Goal: Transaction & Acquisition: Obtain resource

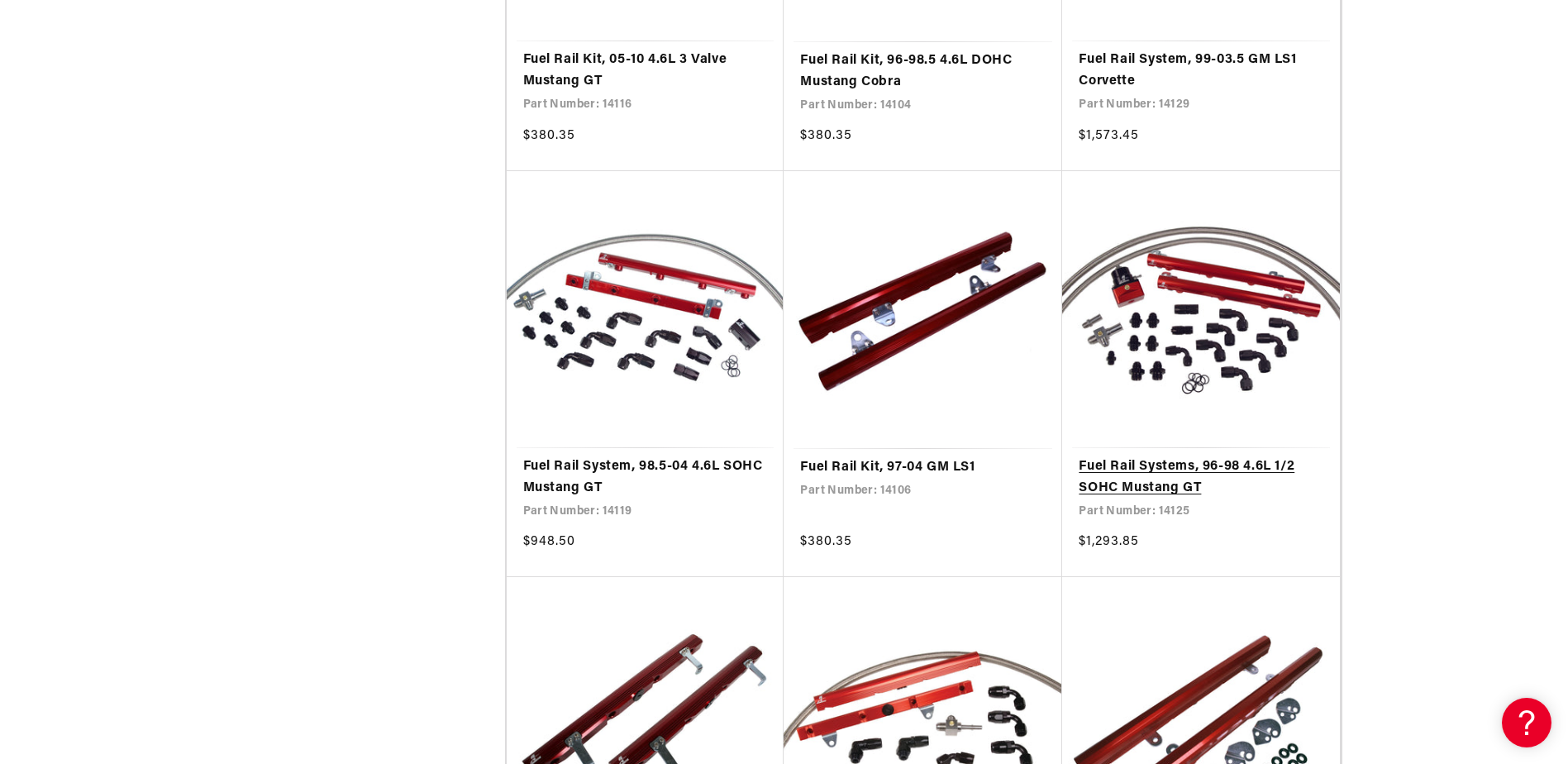
scroll to position [2812, 0]
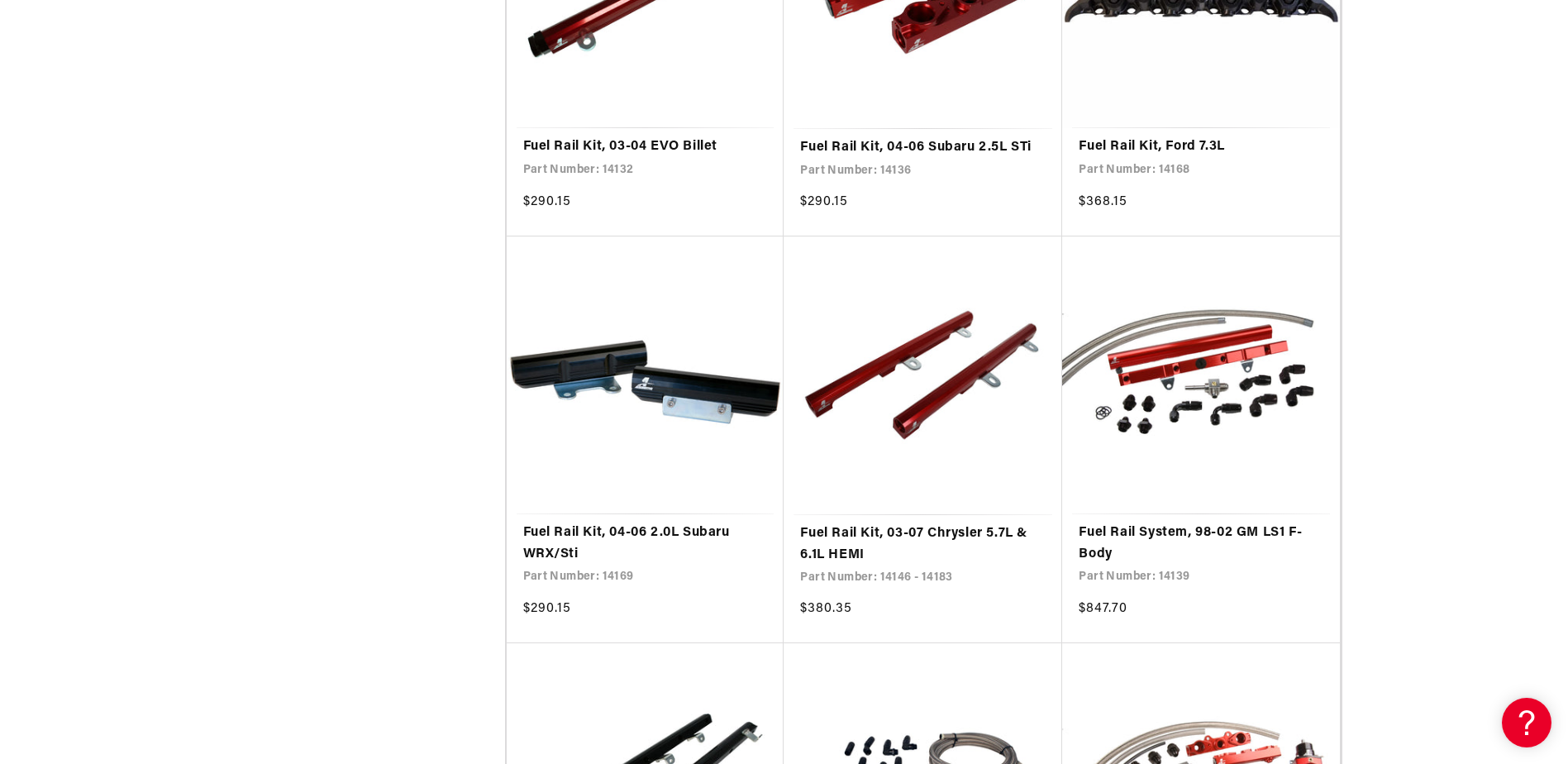
scroll to position [4301, 0]
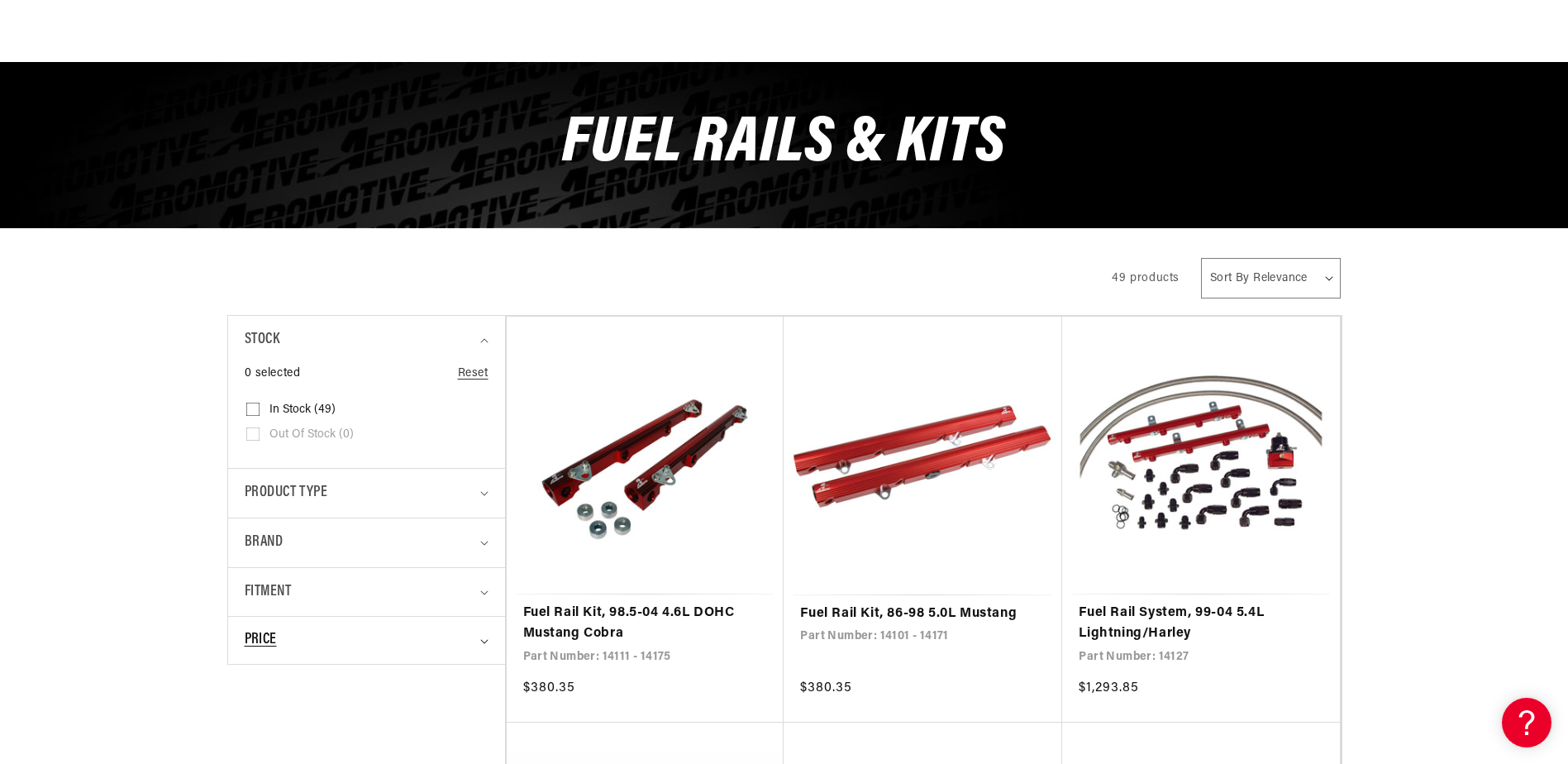
scroll to position [248, 0]
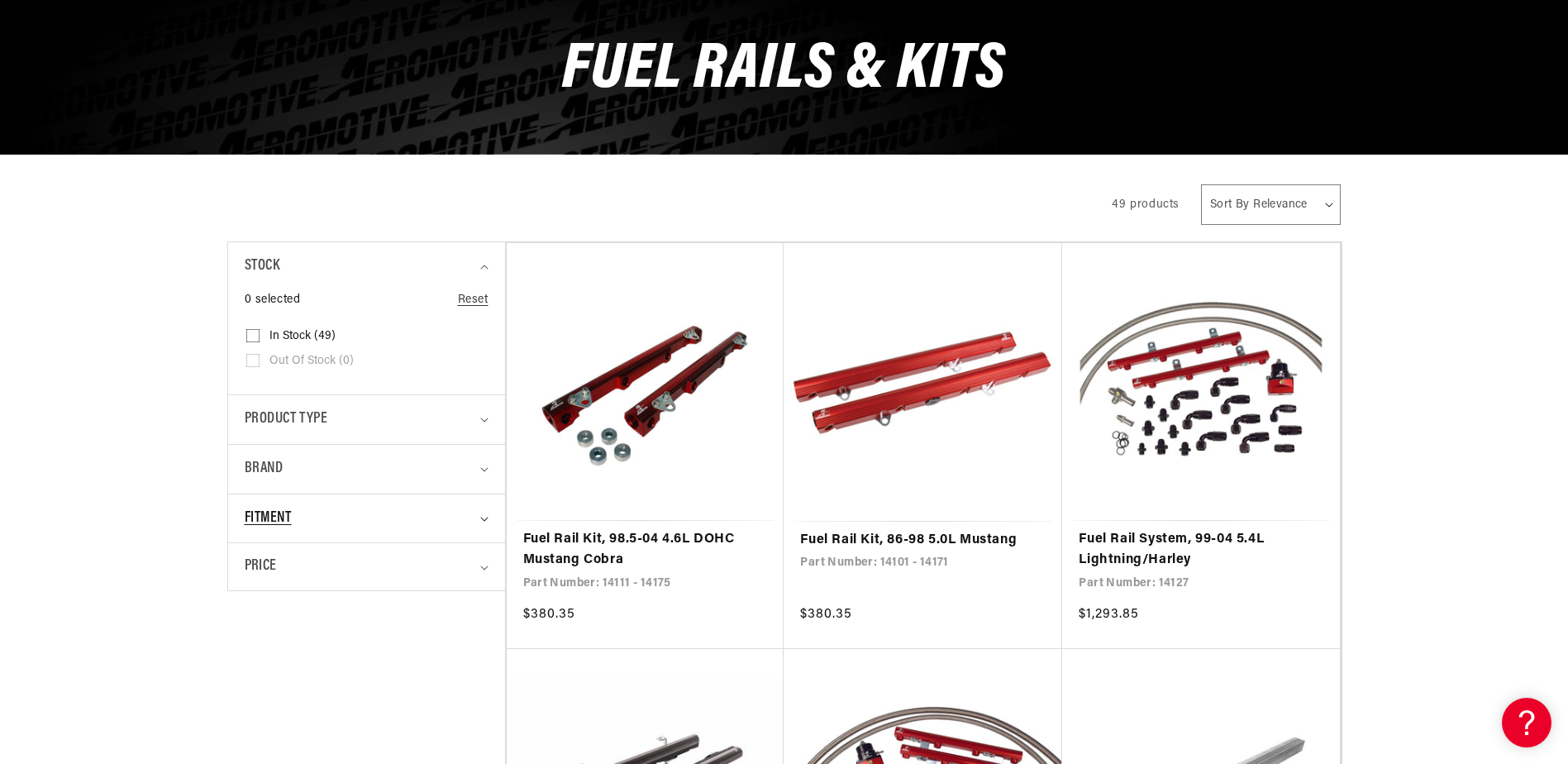
click at [322, 518] on div "Fitment" at bounding box center [360, 518] width 230 height 24
click at [304, 420] on span "Product type" at bounding box center [286, 420] width 84 height 24
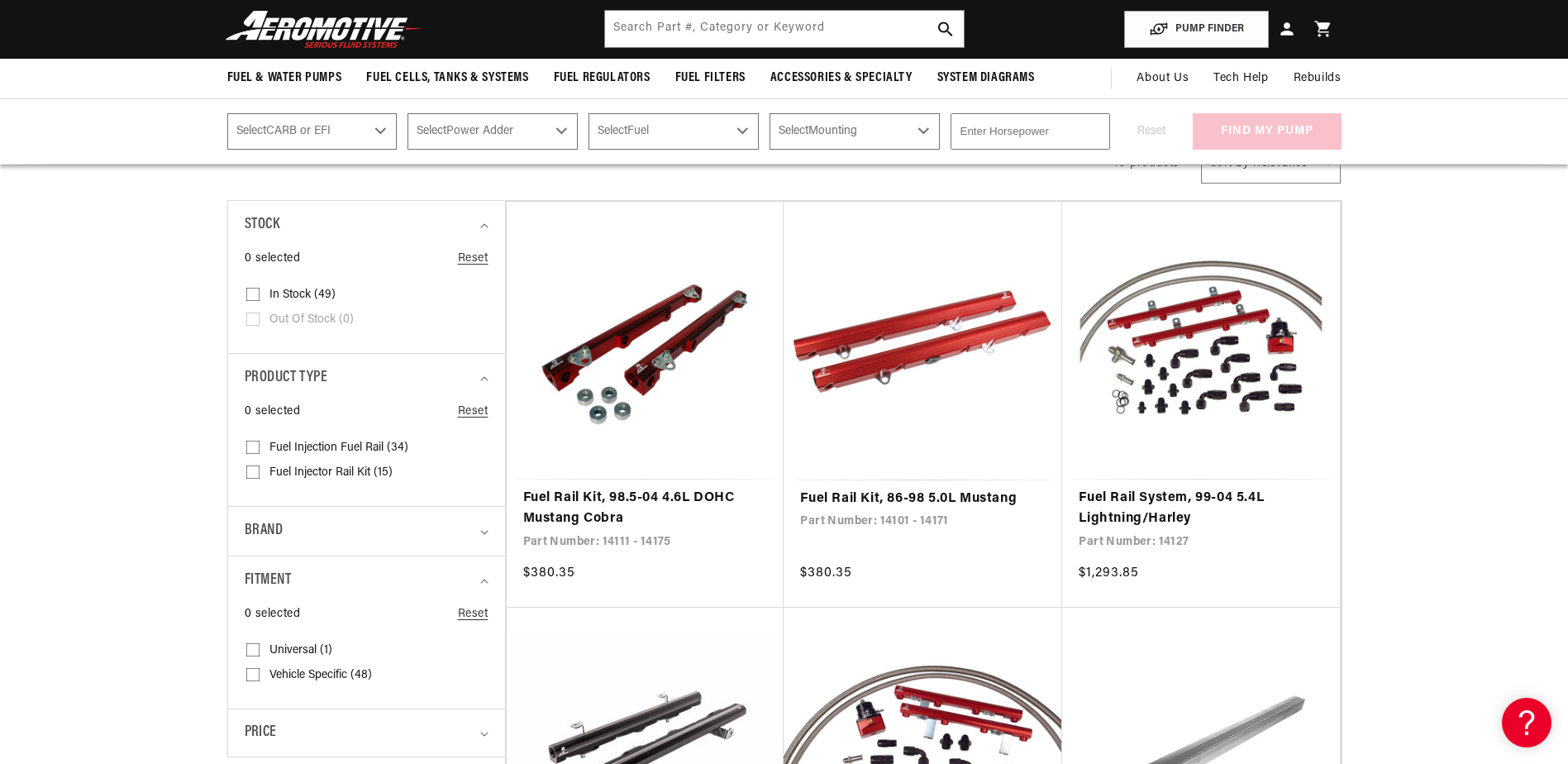
scroll to position [0, 0]
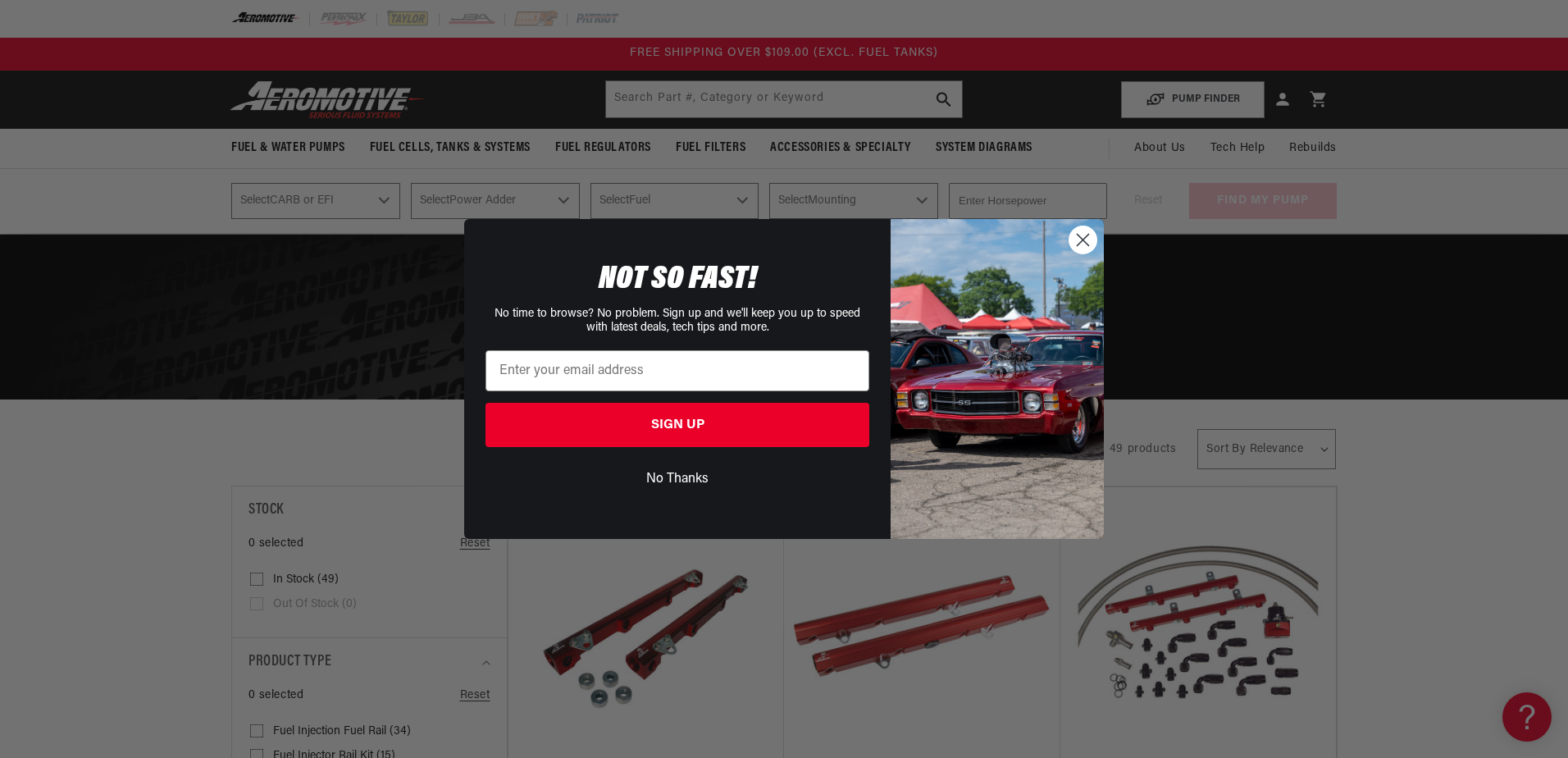
click at [1082, 238] on icon "Close dialog" at bounding box center [1084, 240] width 11 height 11
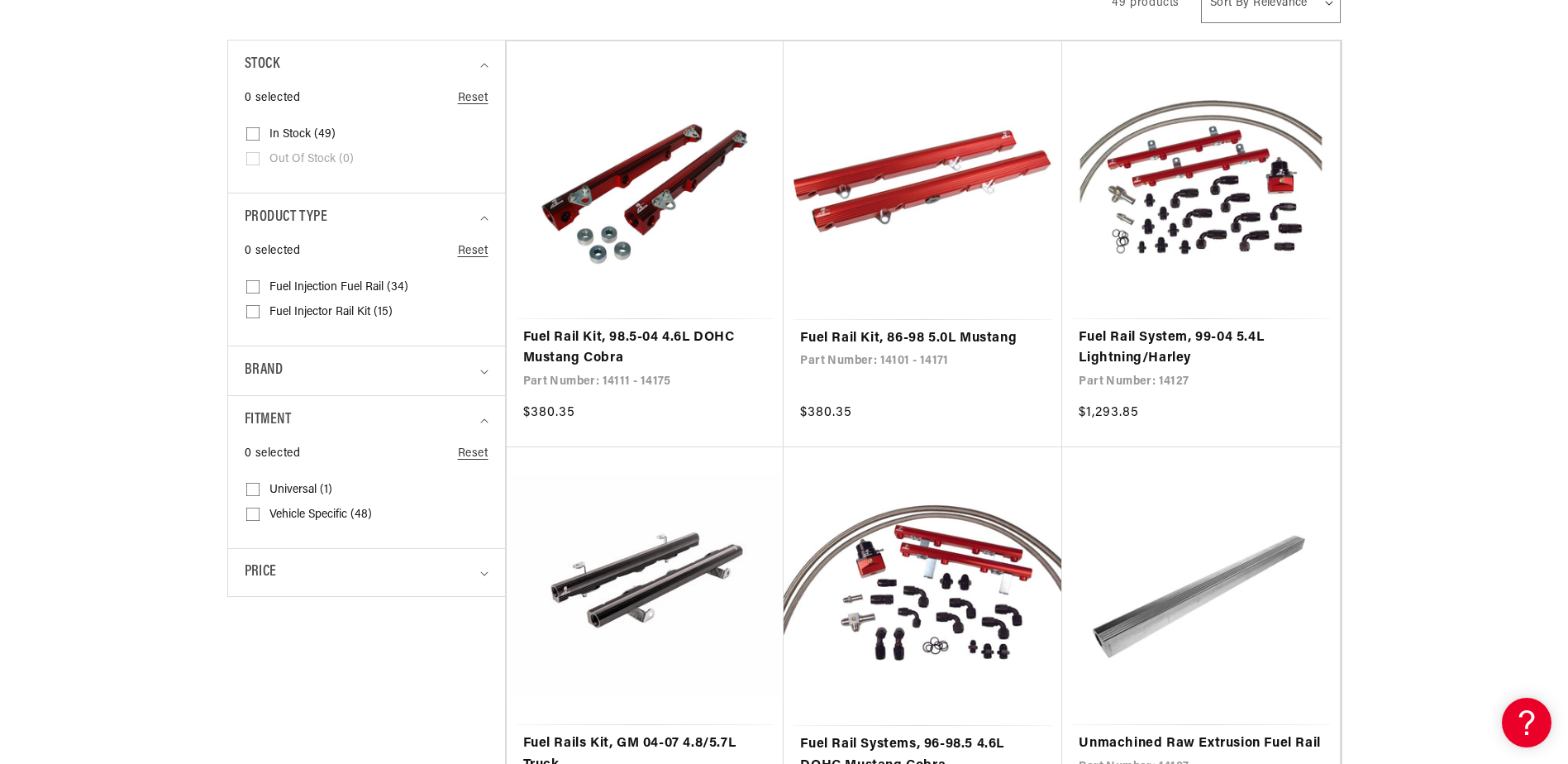
scroll to position [6511, 0]
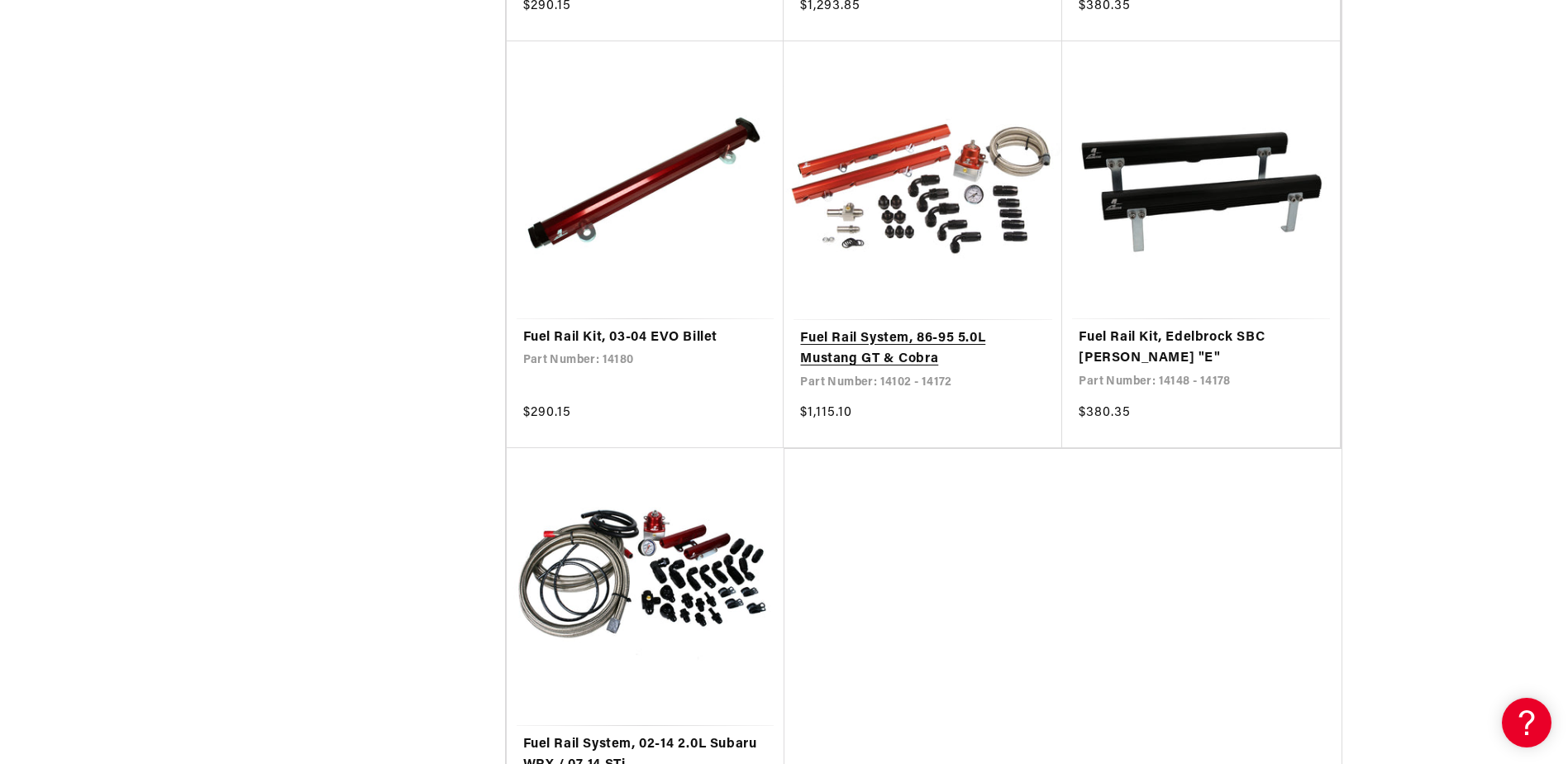
click at [871, 335] on link "Fuel Rail System, 86-95 5.0L Mustang GT & Cobra" at bounding box center [923, 349] width 246 height 42
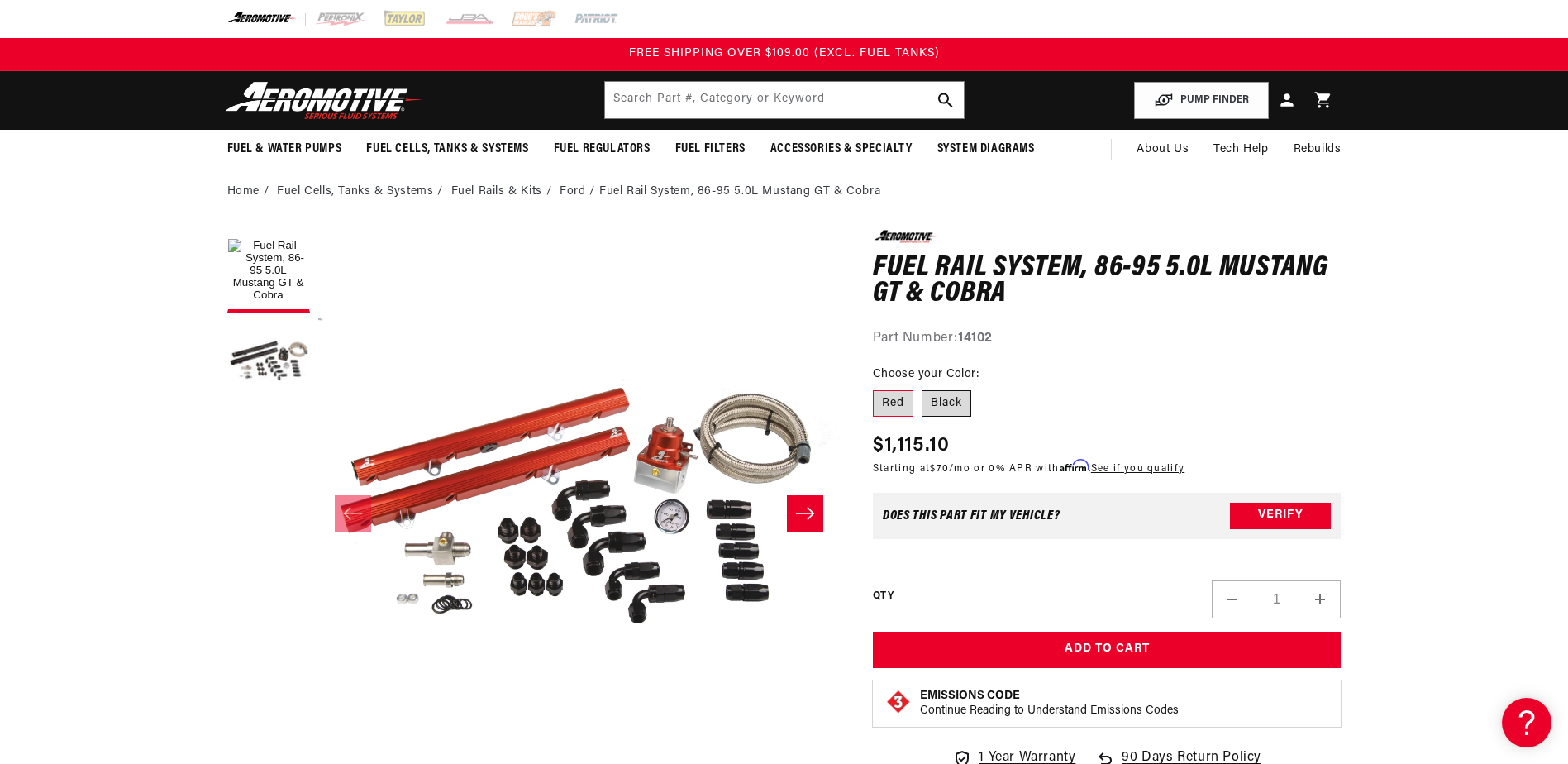
click at [971, 403] on label "Black" at bounding box center [947, 404] width 50 height 26
click at [923, 388] on input "Black" at bounding box center [922, 387] width 1 height 1
radio input "true"
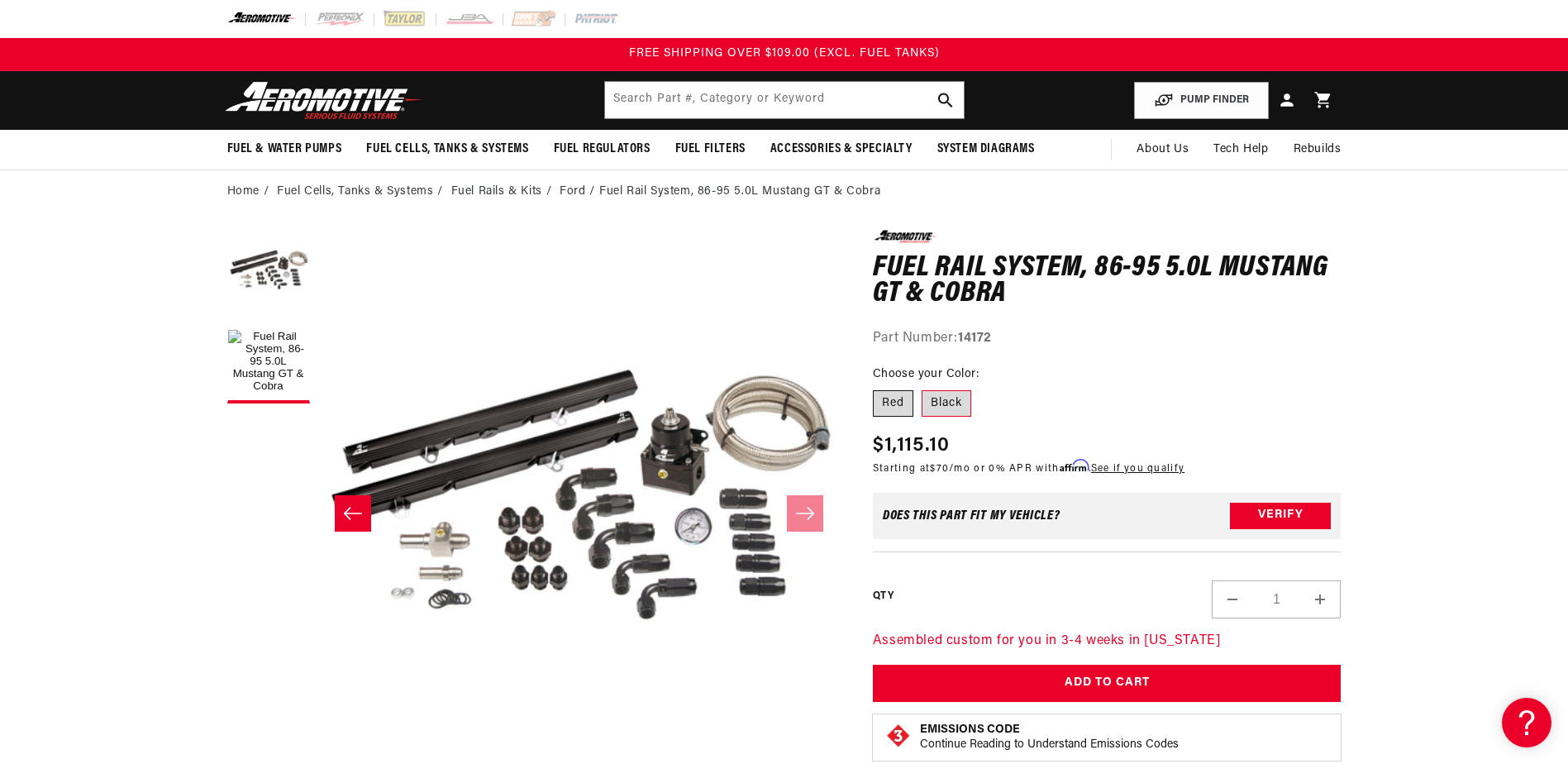
click at [897, 404] on label "Red" at bounding box center [893, 404] width 41 height 26
click at [878, 388] on input "Red" at bounding box center [877, 387] width 1 height 1
radio input "true"
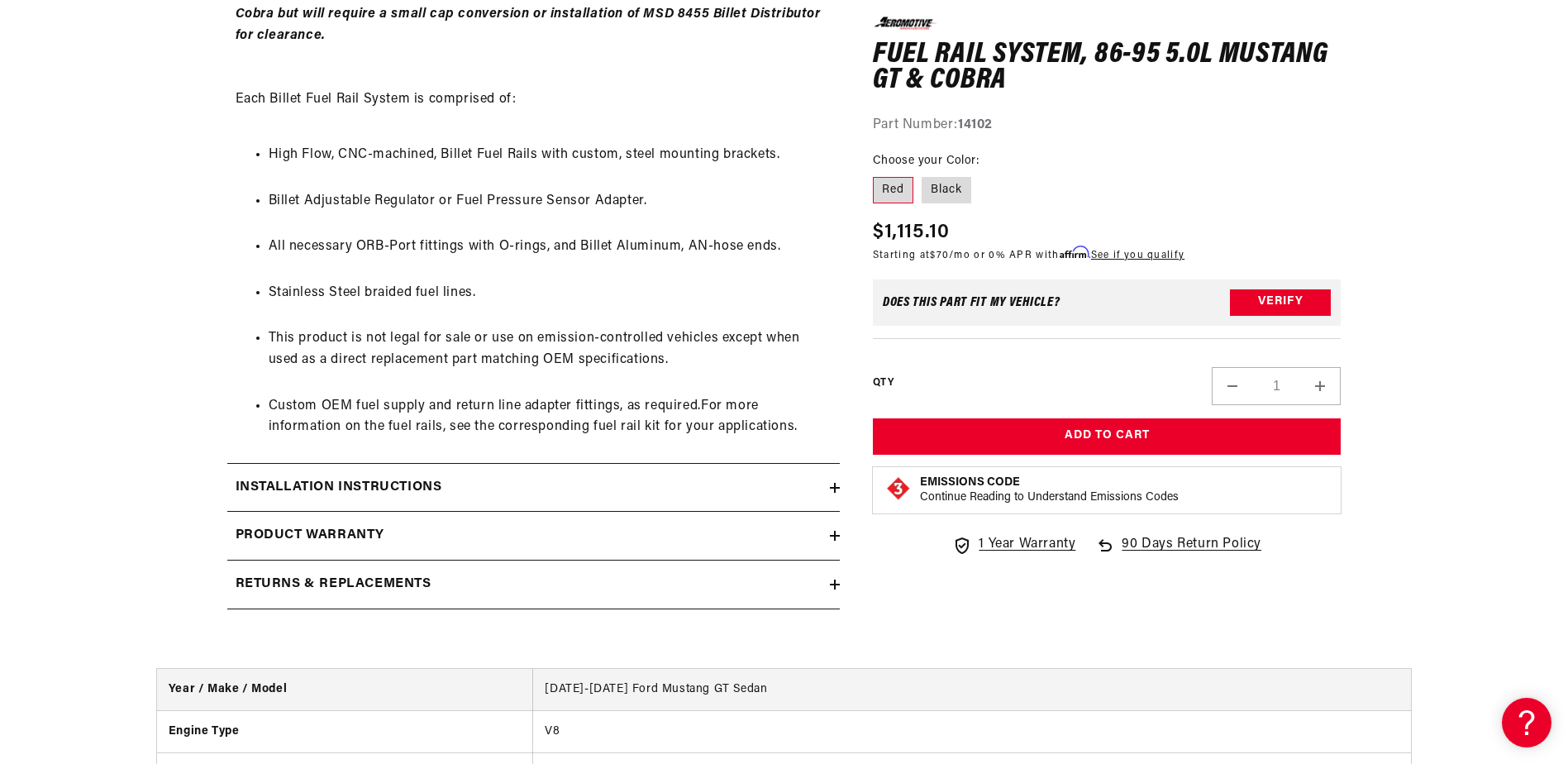
scroll to position [1055, 0]
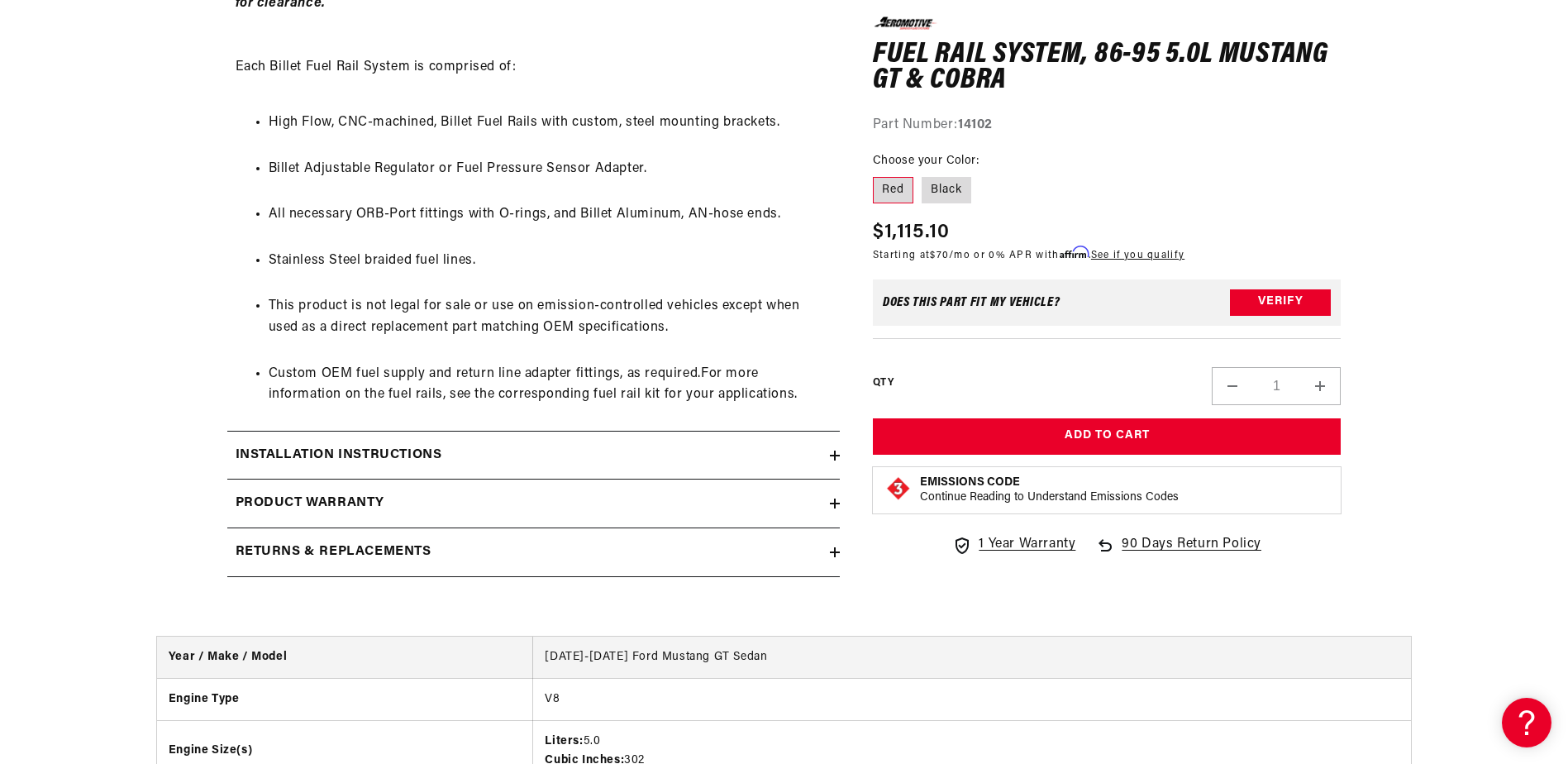
click at [831, 448] on summary "Installation Instructions" at bounding box center [534, 456] width 612 height 48
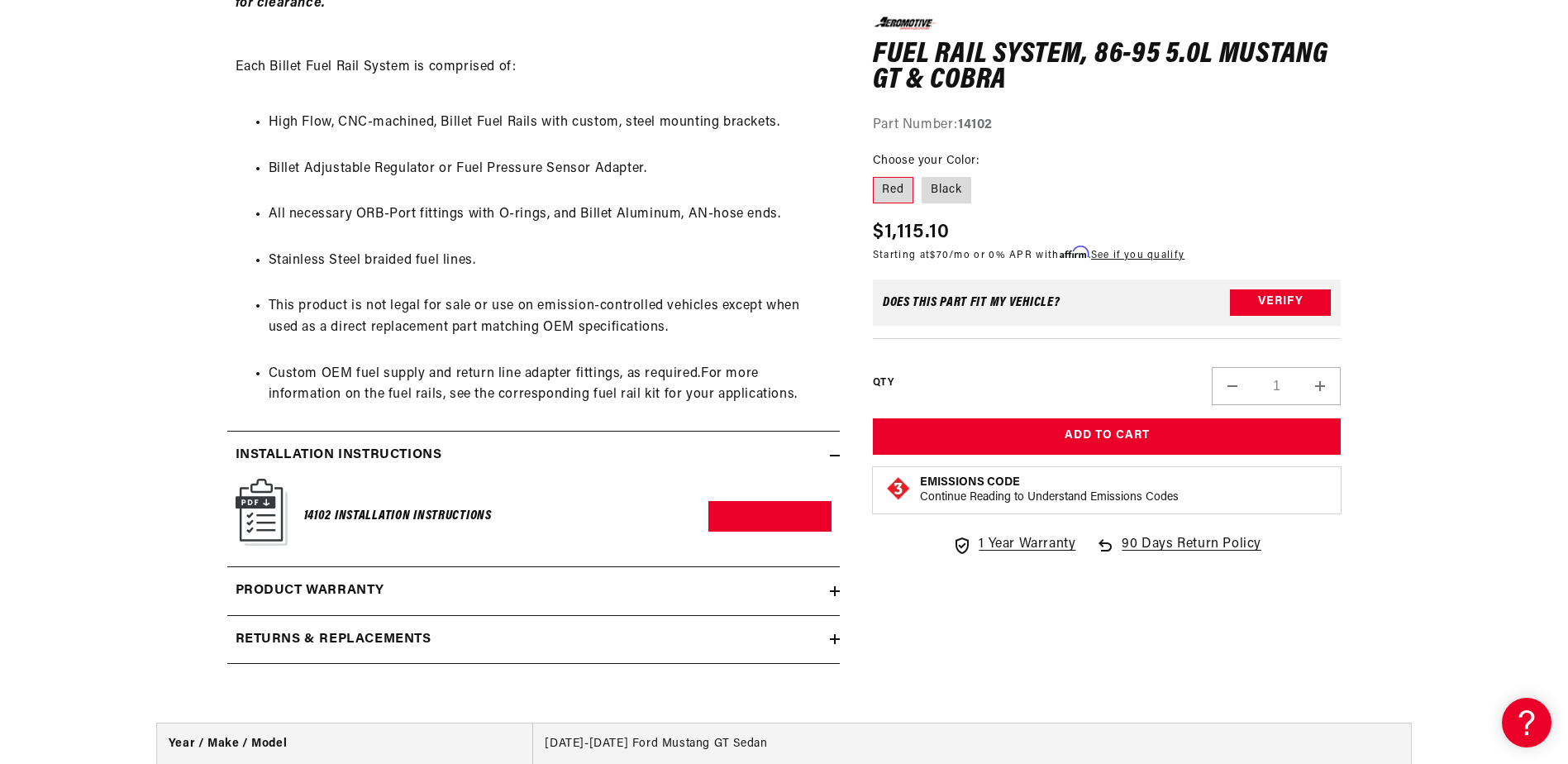
click at [415, 642] on h2 "Returns & replacements" at bounding box center [333, 640] width 196 height 22
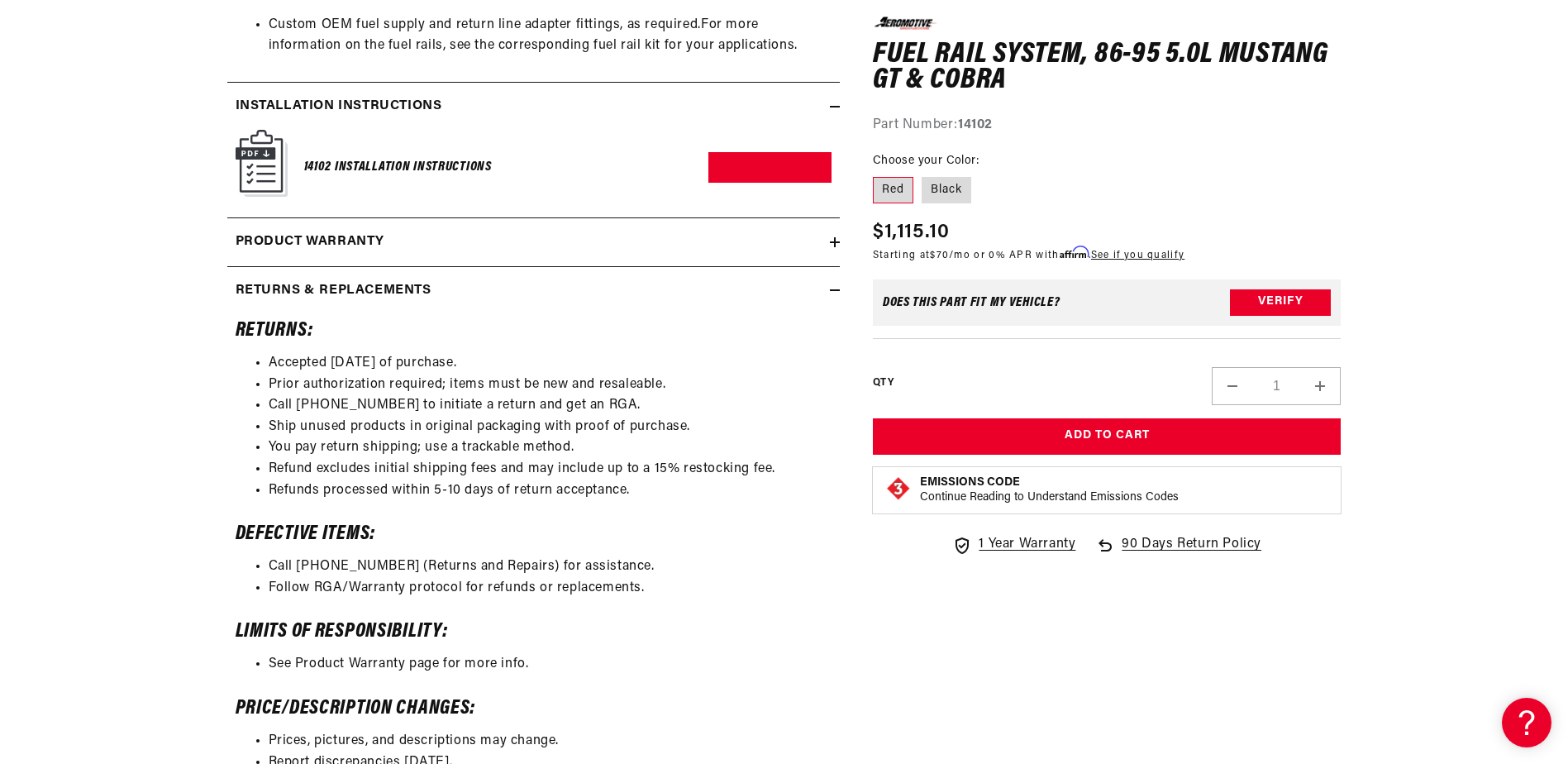
scroll to position [1427, 0]
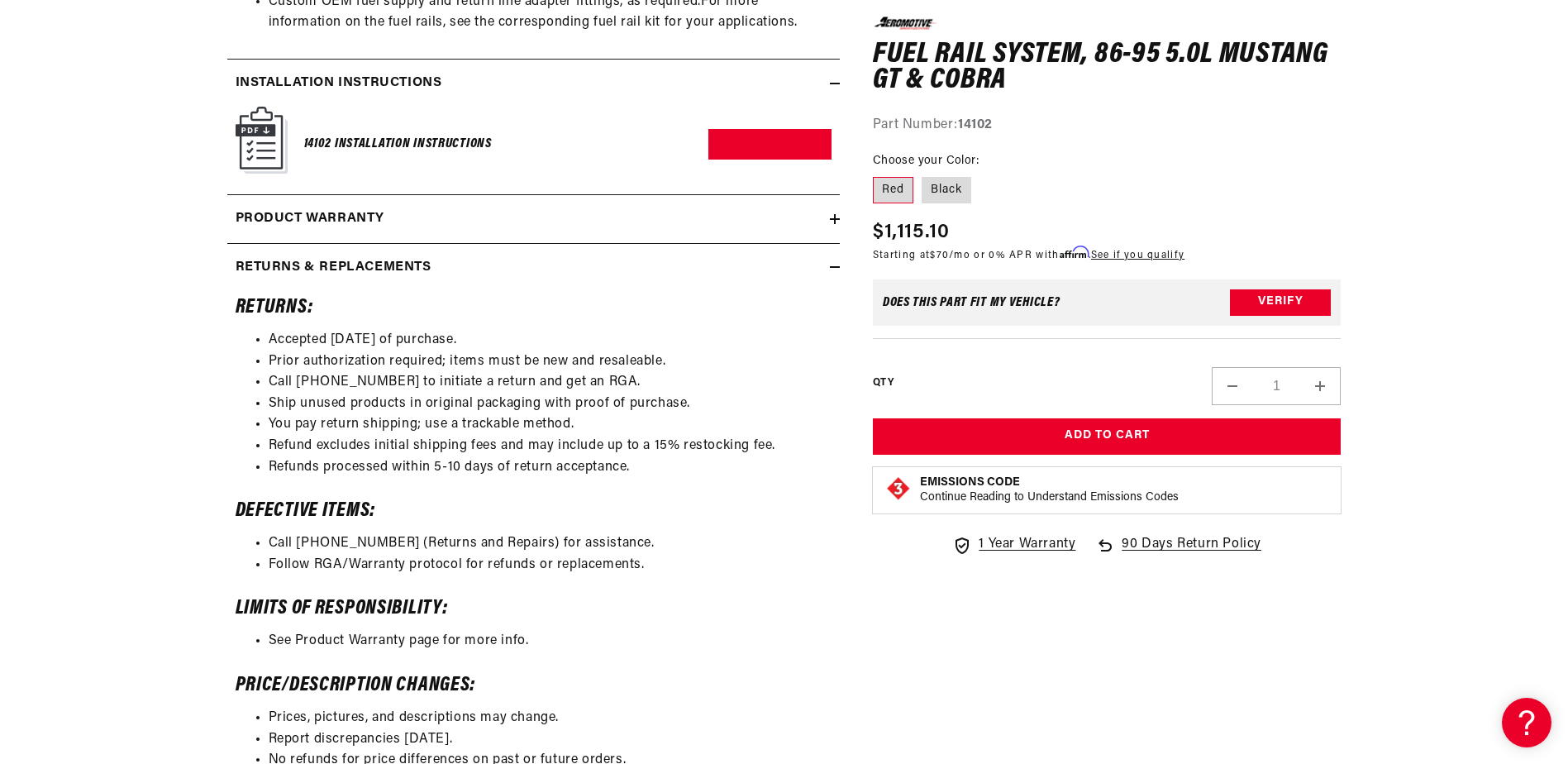
click at [270, 135] on img at bounding box center [261, 140] width 52 height 67
click at [741, 139] on link "Download PDF" at bounding box center [770, 144] width 123 height 31
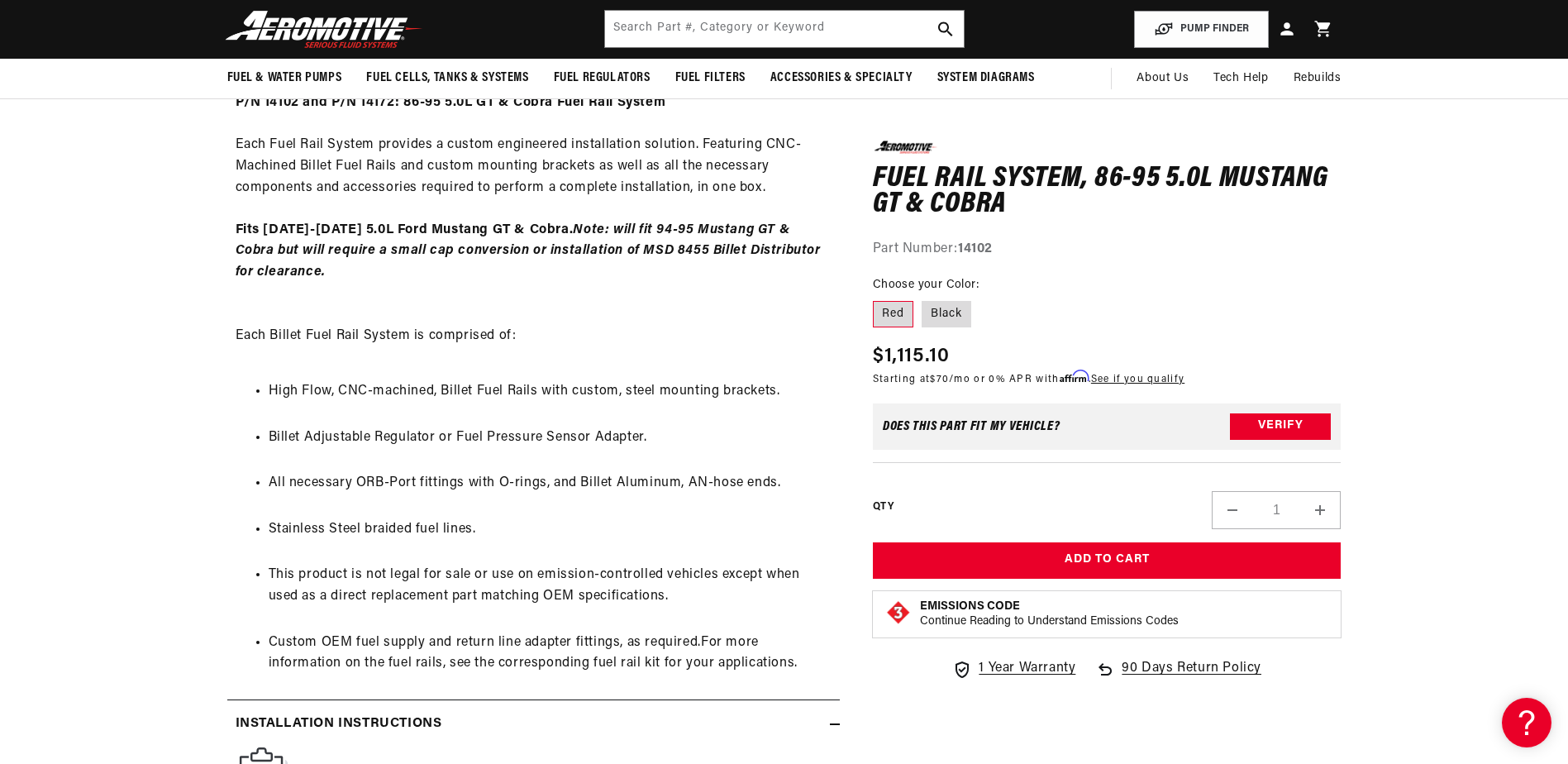
scroll to position [186, 0]
